Goal: Use online tool/utility: Utilize a website feature to perform a specific function

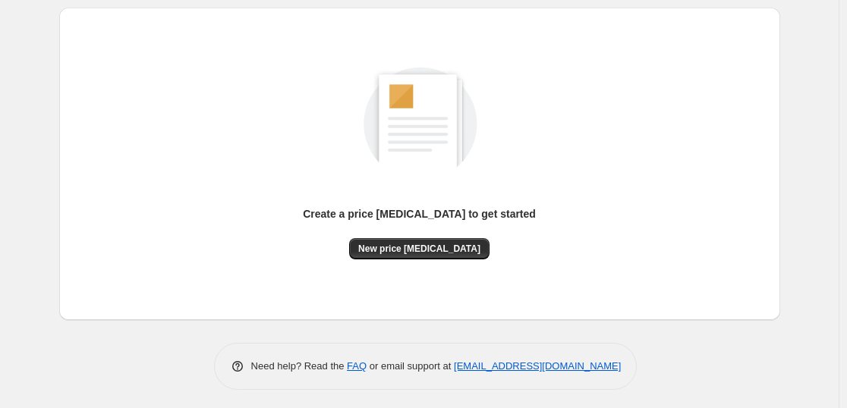
scroll to position [160, 0]
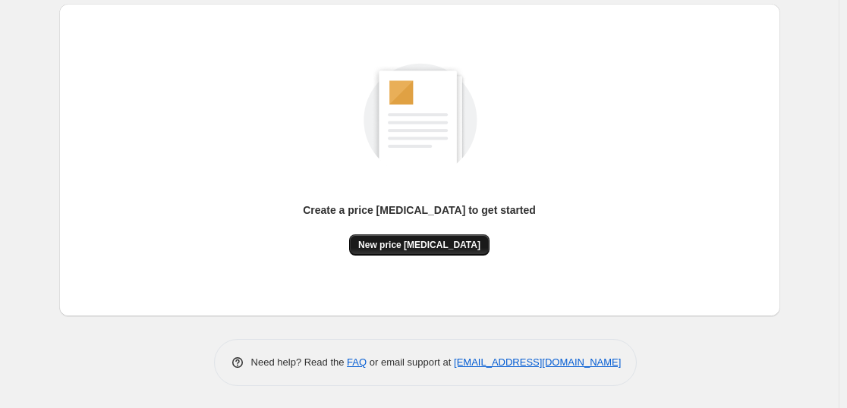
click at [413, 244] on span "New price [MEDICAL_DATA]" at bounding box center [419, 245] width 122 height 12
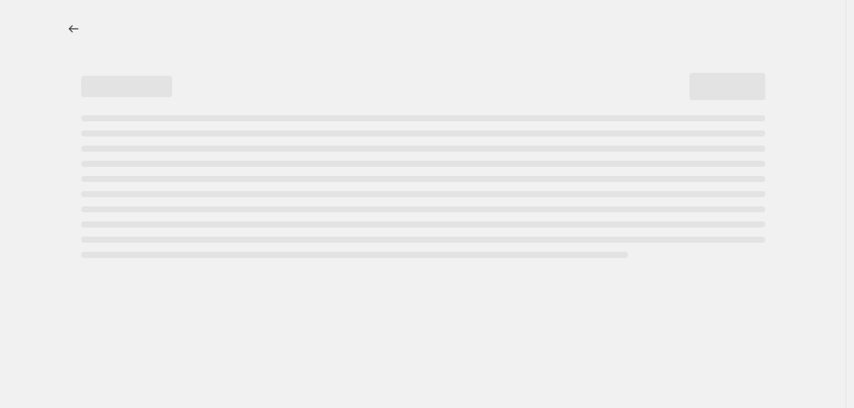
select select "percentage"
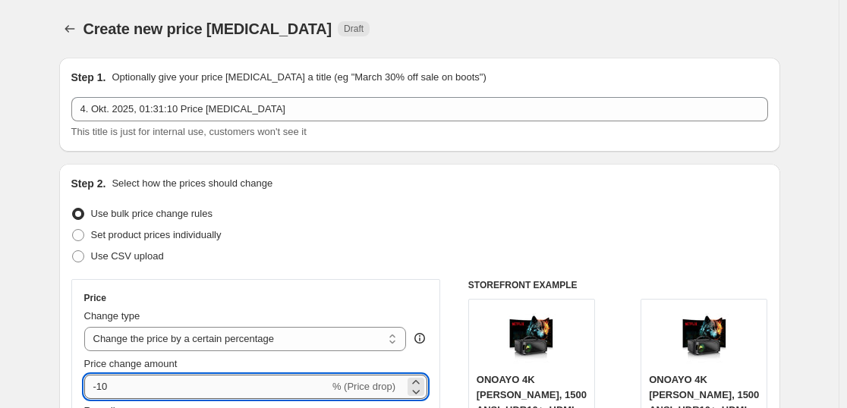
click at [149, 381] on input "-10" at bounding box center [206, 387] width 245 height 24
type input "-1"
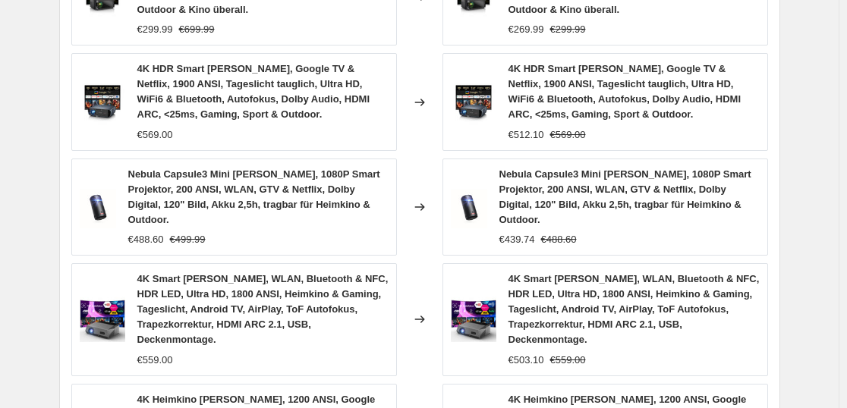
scroll to position [1270, 0]
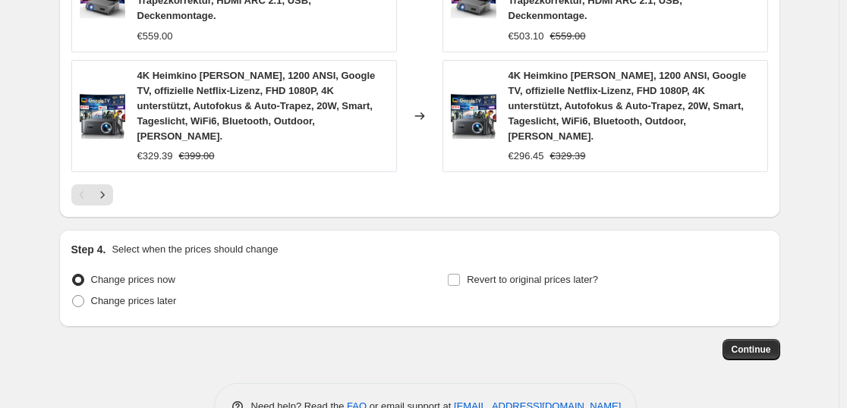
type input "-35"
click at [754, 344] on span "Continue" at bounding box center [751, 350] width 39 height 12
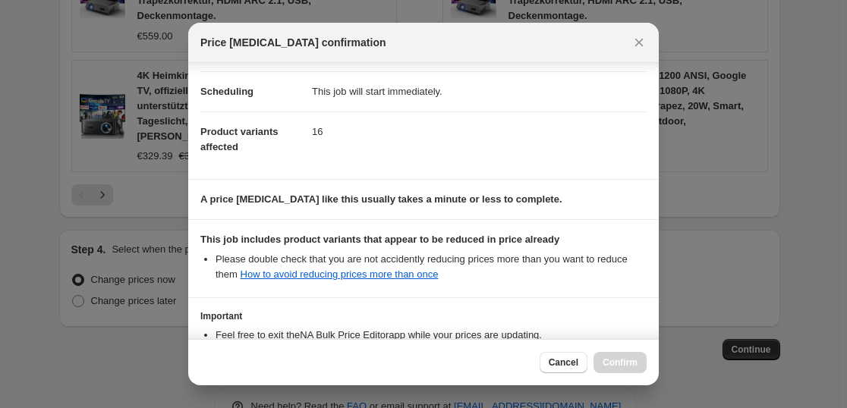
scroll to position [231, 0]
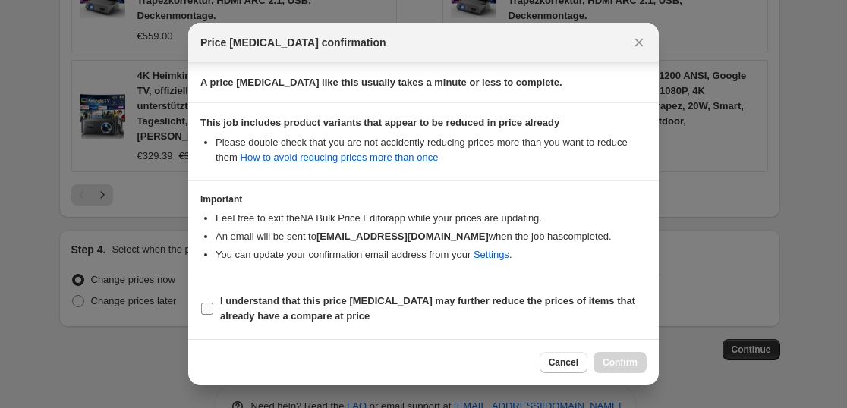
click at [310, 306] on b "I understand that this price change job may further reduce the prices of items …" at bounding box center [427, 308] width 415 height 27
click at [213, 306] on input "I understand that this price change job may further reduce the prices of items …" at bounding box center [207, 309] width 12 height 12
checkbox input "true"
click at [607, 360] on span "Confirm" at bounding box center [620, 363] width 35 height 12
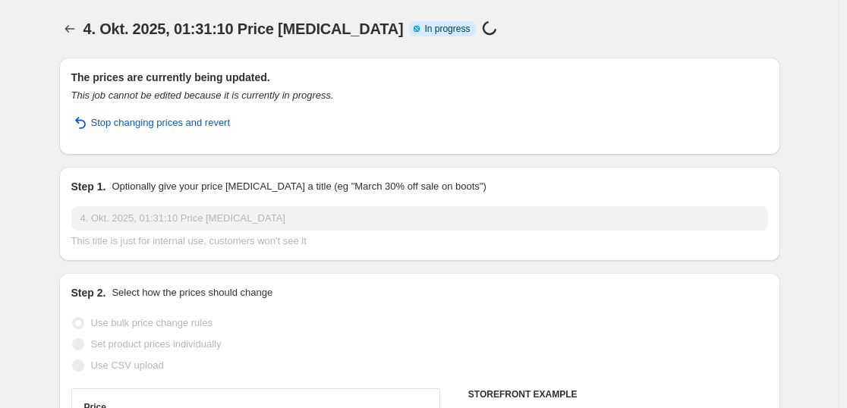
select select "percentage"
